Goal: Register for event/course

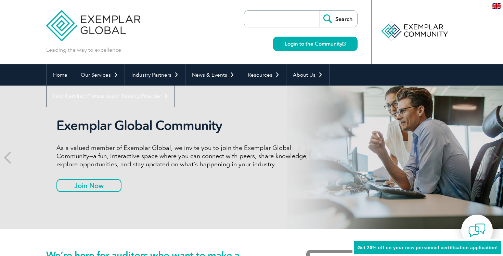
click at [0, 0] on link "Find A Training Provider" at bounding box center [0, 0] width 0 height 0
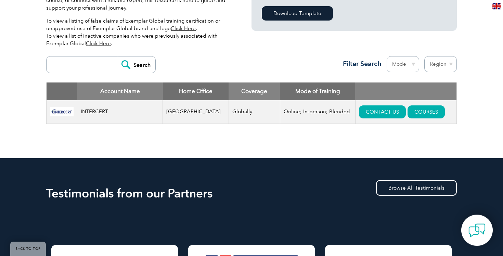
scroll to position [231, 0]
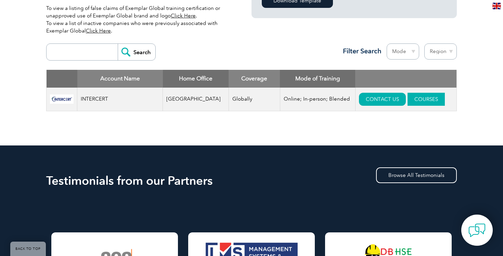
click at [412, 99] on link "COURSES" at bounding box center [426, 99] width 37 height 13
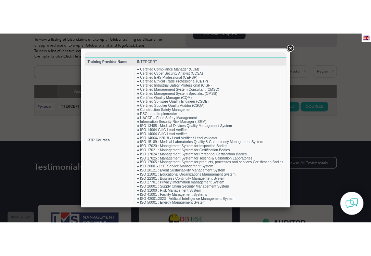
scroll to position [0, 0]
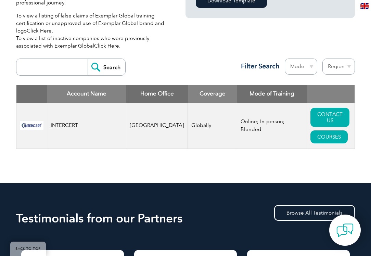
scroll to position [277, 0]
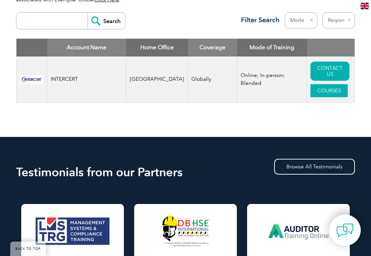
click at [326, 91] on link "COURSES" at bounding box center [328, 90] width 37 height 13
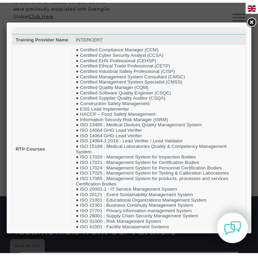
scroll to position [316, 0]
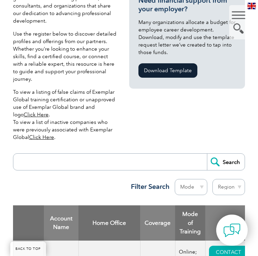
scroll to position [323, 0]
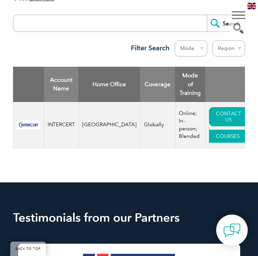
click at [212, 130] on link "COURSES" at bounding box center [227, 136] width 37 height 13
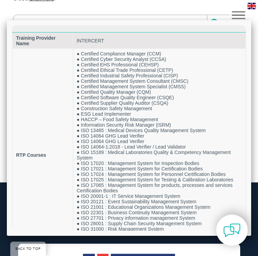
scroll to position [0, 0]
